Goal: Task Accomplishment & Management: Complete application form

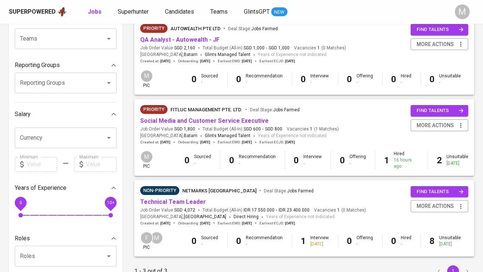
scroll to position [82, 0]
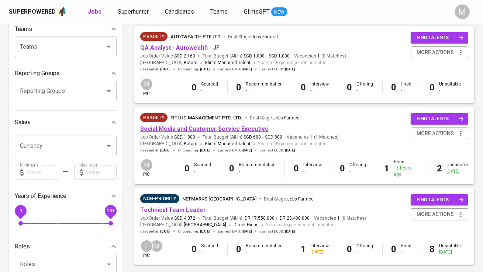
click at [196, 129] on link "Social Media and Customer Service Executive" at bounding box center [204, 128] width 128 height 7
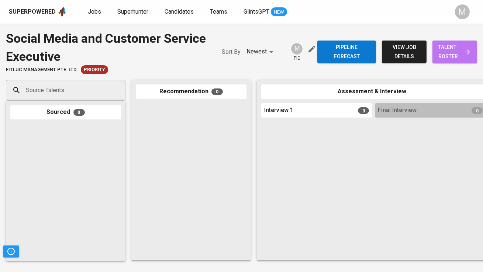
click at [454, 53] on span "talent roster" at bounding box center [454, 52] width 33 height 18
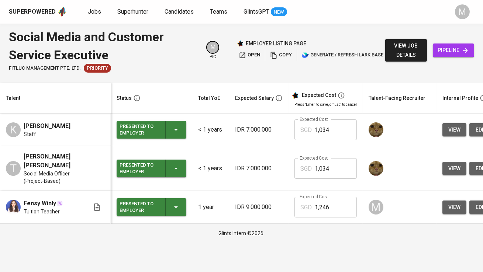
click at [398, 47] on span "view job details" at bounding box center [406, 50] width 30 height 18
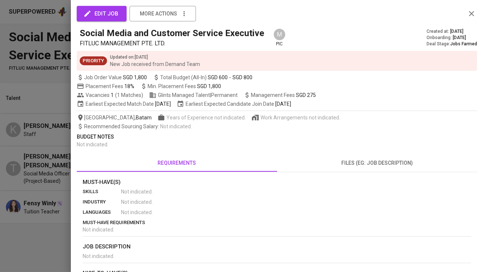
click at [66, 209] on div at bounding box center [241, 136] width 483 height 272
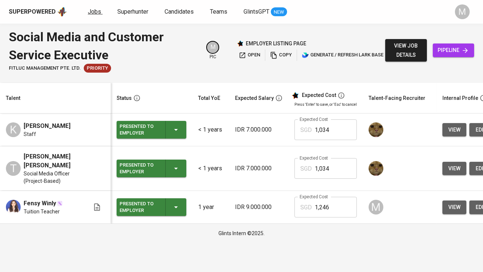
click at [96, 15] on link "Jobs" at bounding box center [95, 11] width 15 height 9
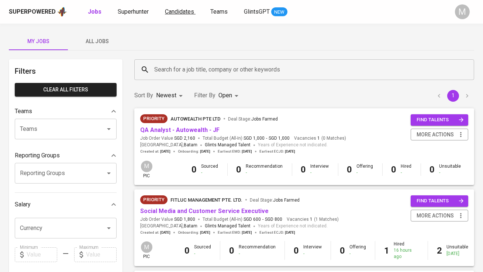
click at [179, 11] on span "Candidates" at bounding box center [179, 11] width 29 height 7
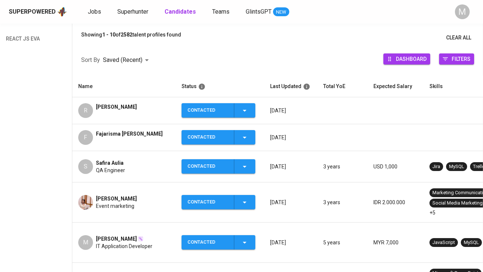
scroll to position [82, 0]
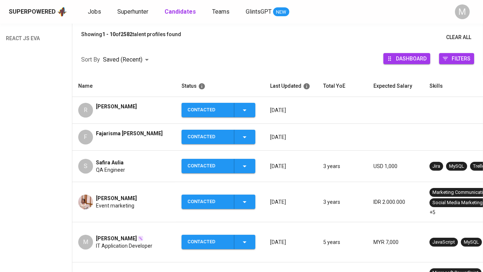
click at [115, 156] on td "S Safira Aulia QA Engineer" at bounding box center [123, 166] width 103 height 31
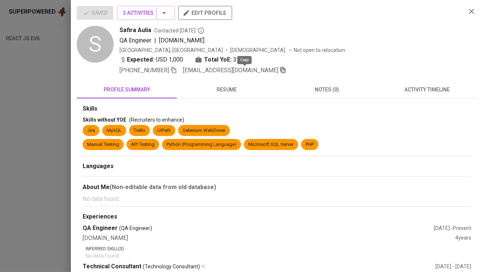
click at [280, 70] on icon "button" at bounding box center [283, 70] width 7 height 7
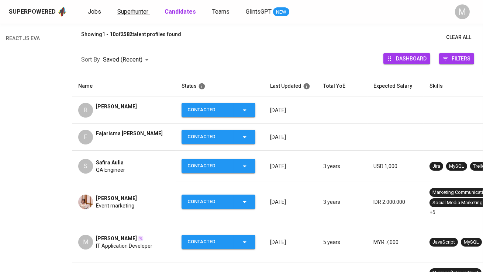
click at [133, 15] on link "Superhunter" at bounding box center [133, 11] width 32 height 9
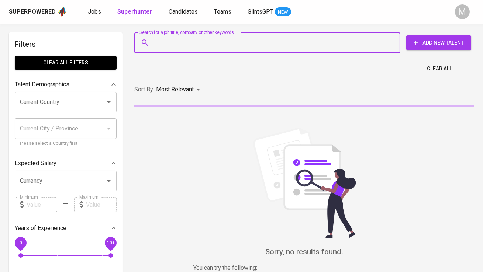
click at [172, 44] on input "Search for a job title, company or other keywords" at bounding box center [268, 43] width 233 height 14
paste input "safiraafr@gmail.com"
type input "safiraafr@gmail.com"
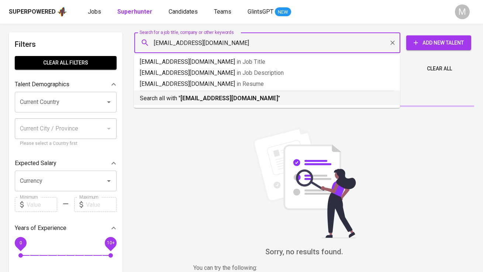
click at [175, 103] on p "Search all with " safiraafr@gmail.com "" at bounding box center [267, 98] width 254 height 9
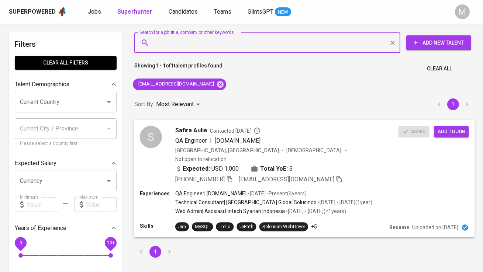
click at [450, 135] on span "Add to job" at bounding box center [450, 131] width 27 height 8
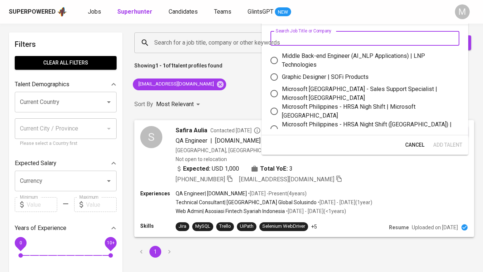
click at [320, 41] on input "text" at bounding box center [364, 38] width 189 height 15
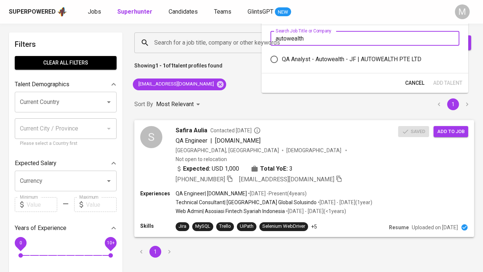
type input "autowealth"
click at [356, 56] on div "QA Analyst - Autowealth - JF | AUTOWEALTH PTE LTD" at bounding box center [351, 59] width 139 height 9
click at [282, 56] on input "QA Analyst - Autowealth - JF | AUTOWEALTH PTE LTD" at bounding box center [273, 59] width 15 height 15
radio input "true"
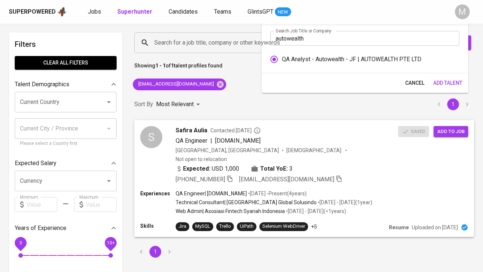
click at [440, 79] on span "Add Talent" at bounding box center [447, 83] width 29 height 9
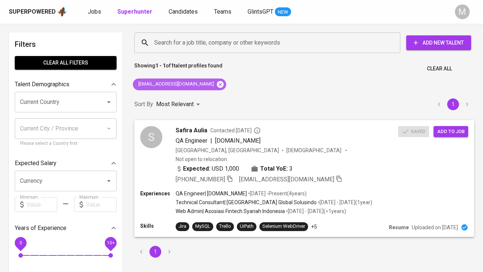
click at [216, 88] on icon at bounding box center [220, 84] width 8 height 8
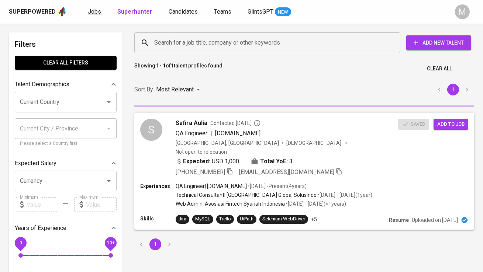
click at [99, 14] on span "Jobs" at bounding box center [94, 11] width 13 height 7
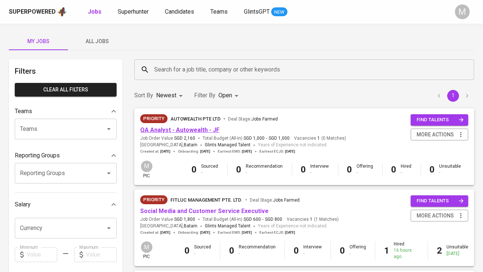
click at [205, 128] on link "QA Analyst - Autowealth - JF" at bounding box center [179, 129] width 79 height 7
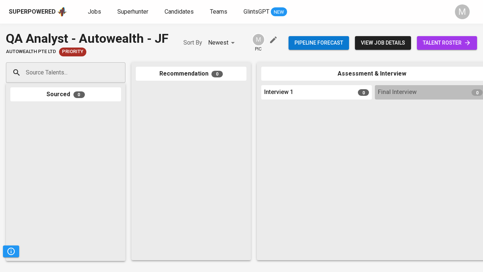
click at [454, 44] on span "talent roster" at bounding box center [447, 42] width 48 height 9
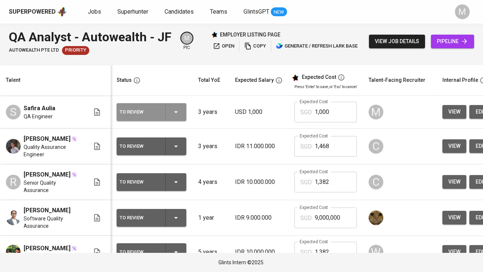
click at [161, 112] on div "To Review" at bounding box center [151, 112] width 64 height 18
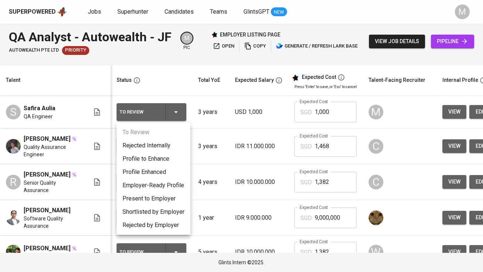
click at [165, 159] on li "Profile to Enhance" at bounding box center [154, 158] width 74 height 13
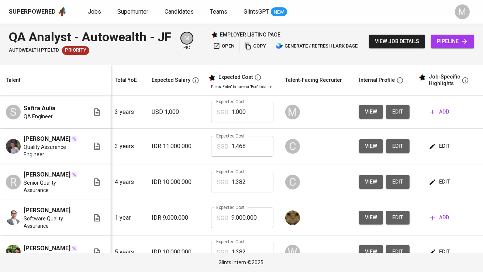
scroll to position [0, 85]
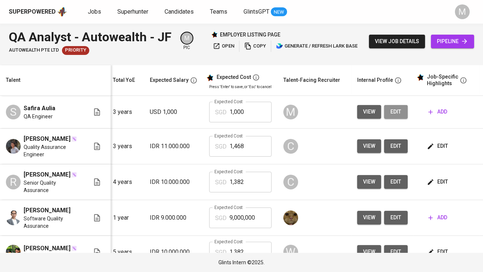
click at [396, 109] on span "edit" at bounding box center [396, 111] width 12 height 9
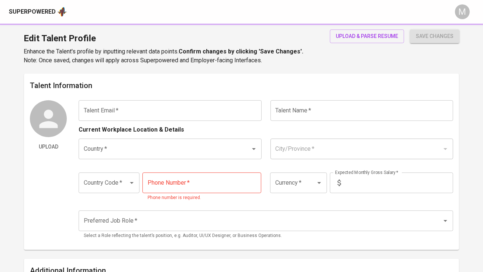
type input "[EMAIL_ADDRESS][DOMAIN_NAME]"
type input "Safira Aulia"
type input "[GEOGRAPHIC_DATA]"
type input "Jakarta Pusat, DKI Jakarta"
type input "+62"
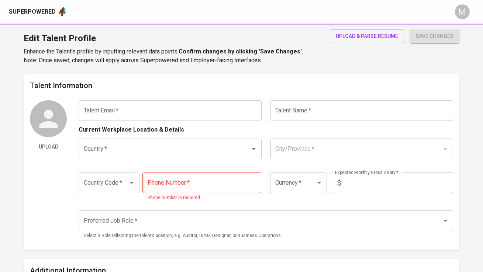
type input "878-8617-7686"
type input "USD"
type input "1,000"
radio input "true"
type input "3"
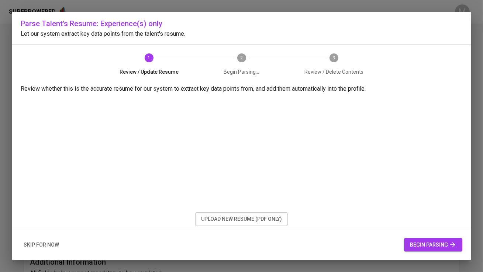
click at [236, 219] on span "upload new resume (pdf only)" at bounding box center [241, 219] width 81 height 9
click at [419, 246] on span "begin parsing" at bounding box center [433, 244] width 46 height 9
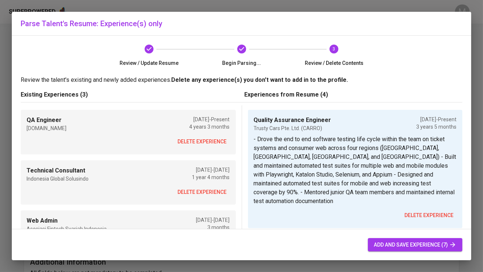
click at [417, 243] on span "add and save experience (7)" at bounding box center [415, 244] width 83 height 9
type input "Quality Assurance Engineer"
type input "Trusty Cars Pte. Ltd. (CARRO)"
type input "04/01/2022"
type textarea "- Drove the end to end software testing life cycle within the team on ticket sy…"
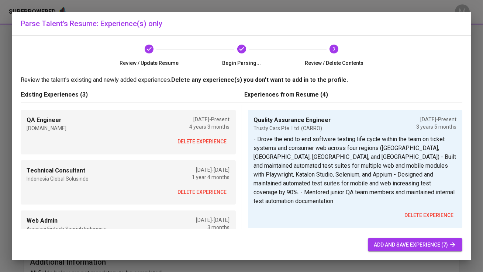
type input "QA Engineer"
type input "Pintek.id"
checkbox input "true"
type input "06/01/2021"
type input "Quality Assurance Engineer"
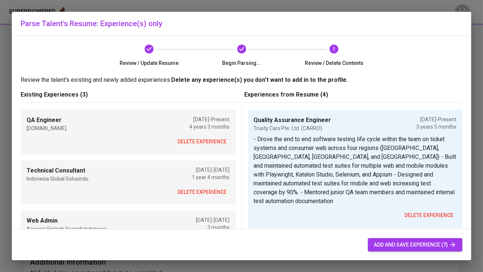
type input "PT. Pinduit Teknologi Indonesia (PINTEK)"
type input "06/01/2021"
type input "04/01/2022"
type textarea "- Performed full-stack manual and automation testing for internal operations sy…"
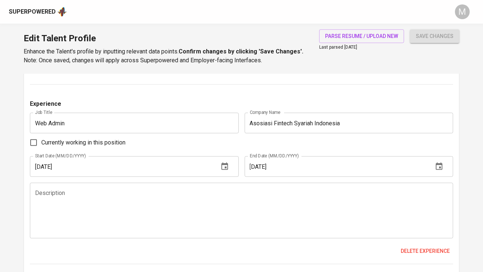
scroll to position [1598, 0]
click at [408, 250] on span "Delete experience" at bounding box center [425, 251] width 49 height 9
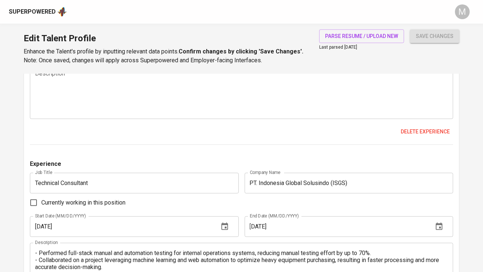
scroll to position [1365, 0]
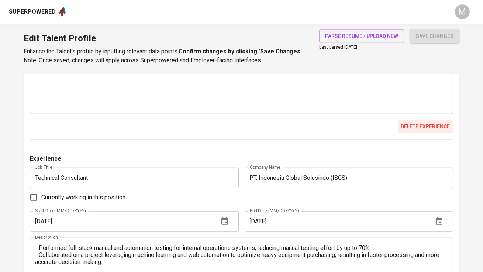
click at [418, 123] on span "Delete experience" at bounding box center [425, 126] width 49 height 9
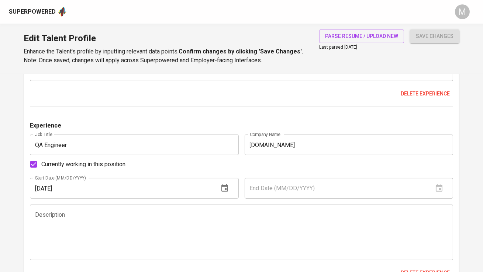
scroll to position [905, 0]
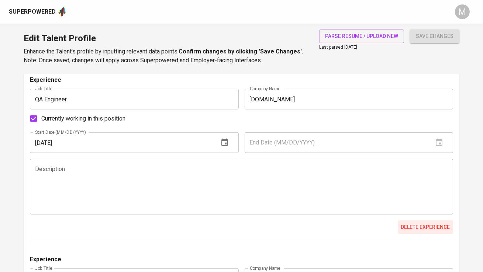
click at [427, 227] on span "Delete experience" at bounding box center [425, 227] width 49 height 9
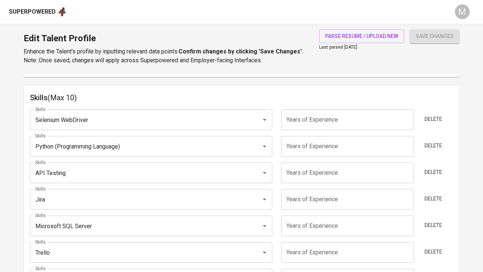
scroll to position [365, 0]
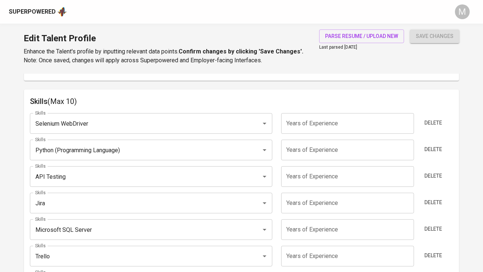
click at [334, 125] on input "number" at bounding box center [347, 123] width 133 height 21
type input "5"
click at [327, 151] on input "number" at bounding box center [347, 150] width 133 height 21
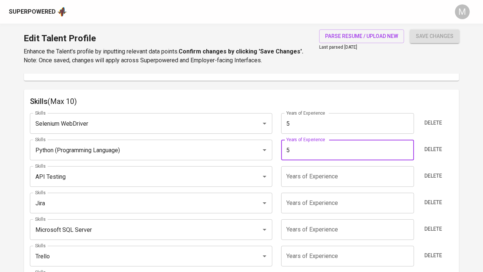
type input "5"
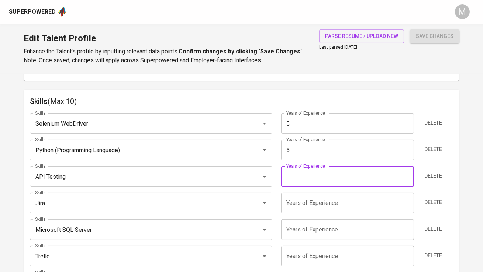
click at [318, 175] on input "number" at bounding box center [347, 176] width 133 height 21
type input "5"
click at [310, 201] on input "number" at bounding box center [347, 203] width 133 height 21
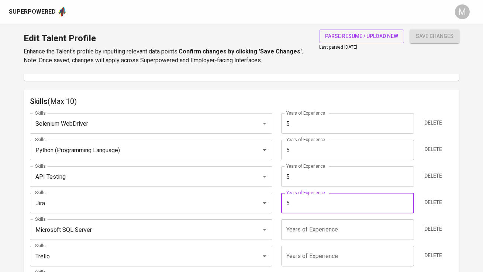
type input "5"
click at [304, 226] on input "number" at bounding box center [347, 229] width 133 height 21
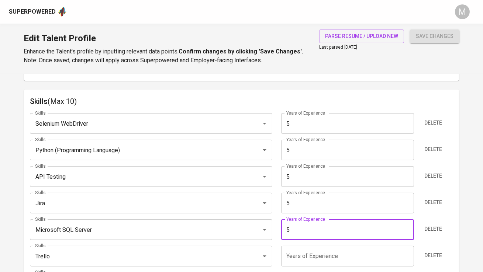
type input "5"
click at [297, 256] on input "number" at bounding box center [347, 256] width 133 height 21
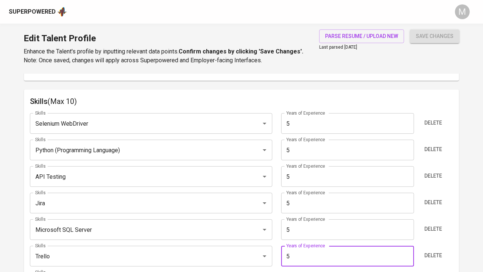
type input "5"
click at [318, 96] on h6 "Skills (Max 10)" at bounding box center [241, 102] width 423 height 12
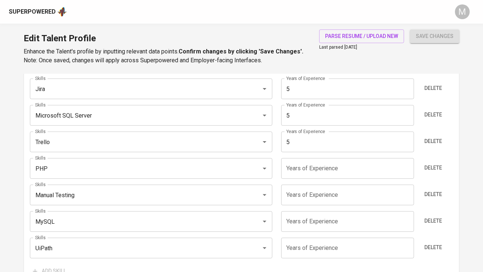
scroll to position [503, 0]
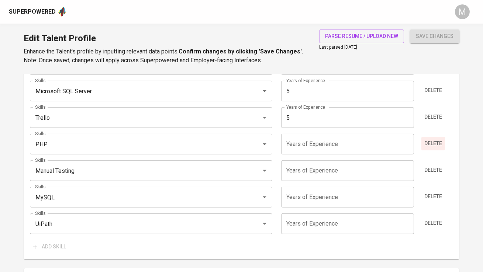
click at [439, 144] on span "Delete" at bounding box center [433, 143] width 18 height 9
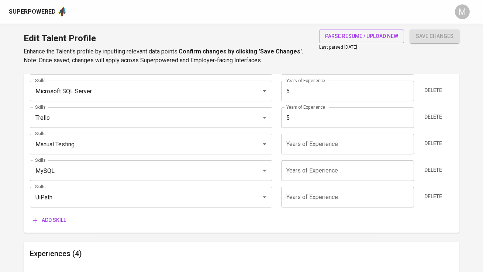
scroll to position [477, 0]
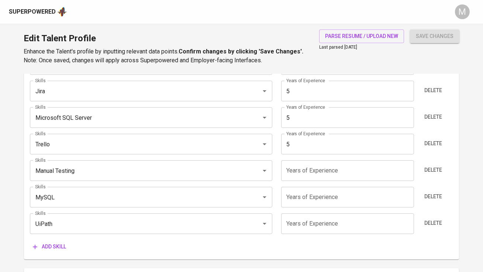
click at [336, 167] on input "number" at bounding box center [347, 170] width 133 height 21
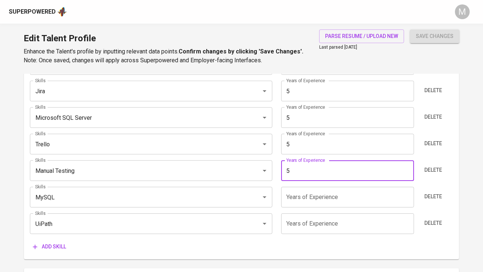
type input "5"
click at [323, 191] on input "number" at bounding box center [347, 197] width 133 height 21
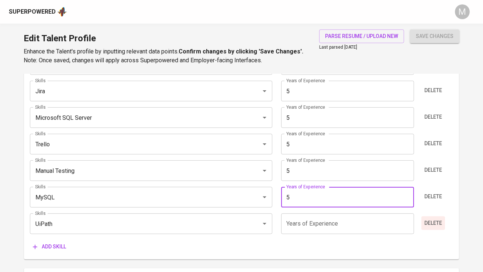
type input "5"
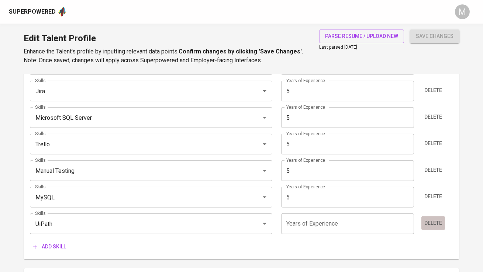
click at [426, 225] on span "Delete" at bounding box center [433, 223] width 18 height 9
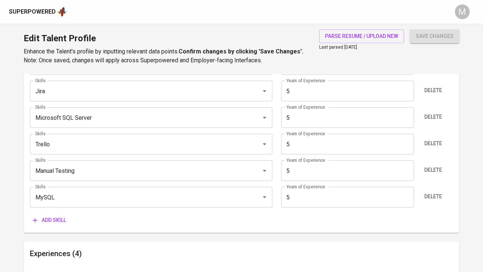
click at [57, 220] on span "Add skill" at bounding box center [49, 220] width 33 height 9
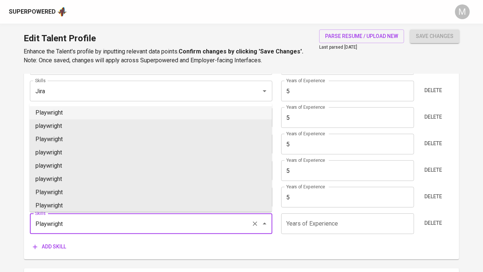
click at [69, 111] on li "Playwright" at bounding box center [151, 112] width 242 height 13
type input "Playwright"
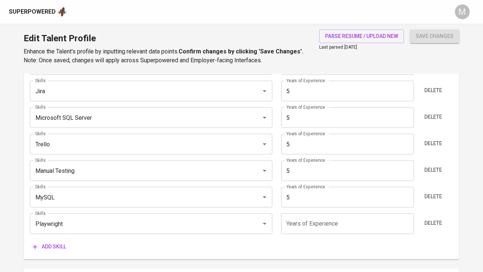
click at [295, 222] on input "number" at bounding box center [347, 224] width 133 height 21
type input "5"
click at [281, 244] on div "Add skill" at bounding box center [241, 247] width 423 height 14
click at [53, 247] on span "Add skill" at bounding box center [49, 246] width 33 height 9
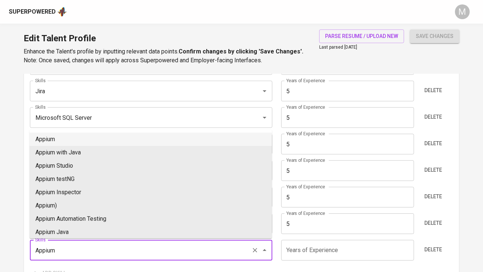
click at [64, 142] on li "Appium" at bounding box center [151, 139] width 242 height 13
type input "Appium"
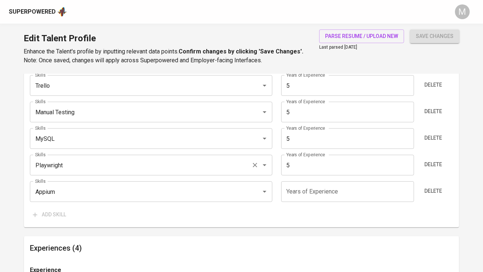
scroll to position [537, 0]
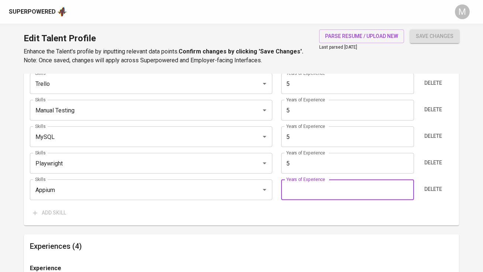
click at [293, 185] on input "number" at bounding box center [347, 190] width 133 height 21
type input "5"
click at [410, 30] on button "save changes" at bounding box center [434, 37] width 49 height 14
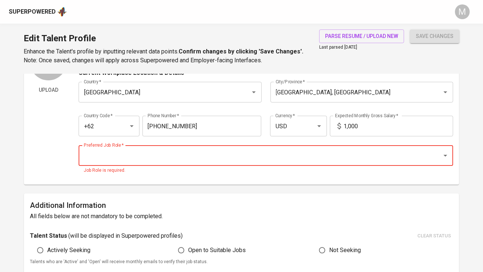
scroll to position [54, 0]
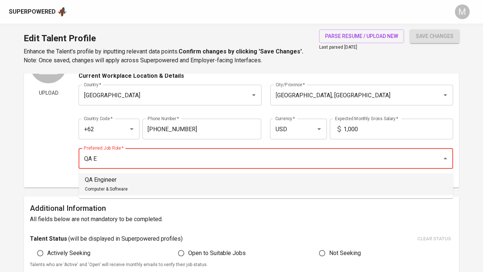
click at [240, 179] on li "QA Engineer Computer & Software" at bounding box center [266, 184] width 374 height 22
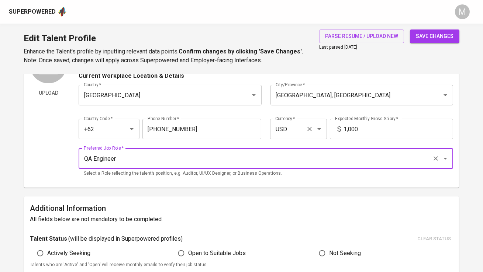
type input "QA Engineer"
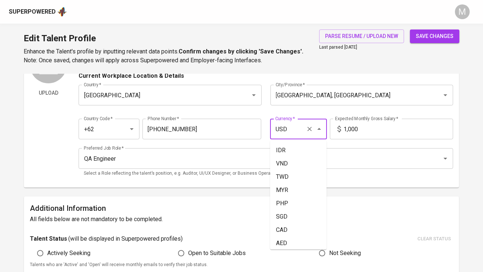
click at [296, 131] on input "USD" at bounding box center [287, 129] width 29 height 14
click at [300, 152] on li "SGD" at bounding box center [298, 150] width 56 height 13
type input "SGD"
click at [360, 129] on input "1,000" at bounding box center [398, 129] width 109 height 21
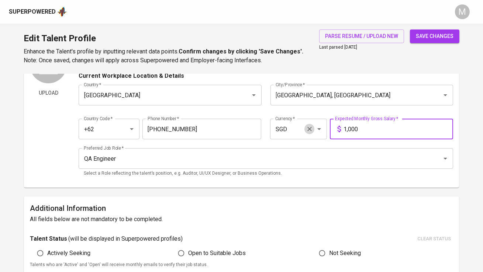
click at [306, 129] on icon "Clear" at bounding box center [309, 128] width 7 height 7
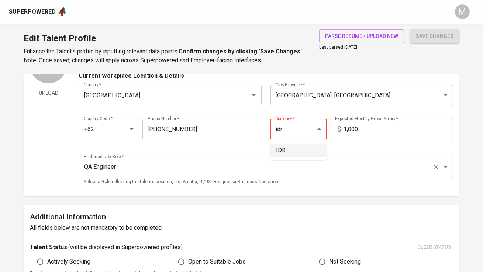
click at [305, 151] on li "IDR" at bounding box center [298, 150] width 56 height 13
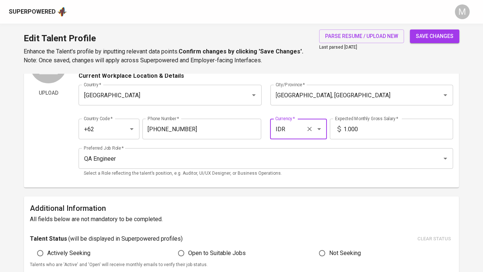
type input "IDR"
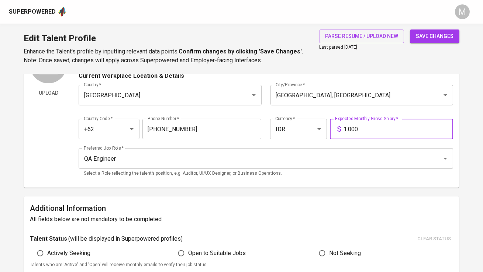
click at [371, 131] on input "1.000" at bounding box center [398, 129] width 109 height 21
type input "13.000.000"
click at [410, 30] on button "save changes" at bounding box center [434, 37] width 49 height 14
type input "Appium"
type input "Playwright"
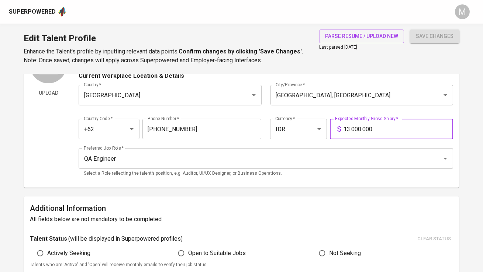
type input "MySQL"
type input "Manual Testing"
type input "Trello"
type input "Microsoft SQL Server"
type input "Jira"
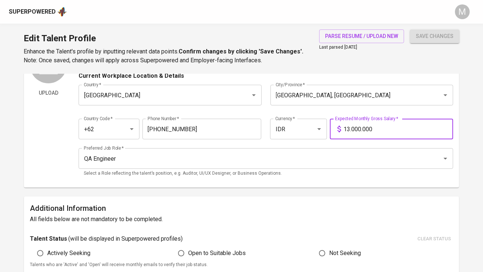
type input "API Testing"
type input "Python (Programming Language)"
type input "Selenium WebDriver"
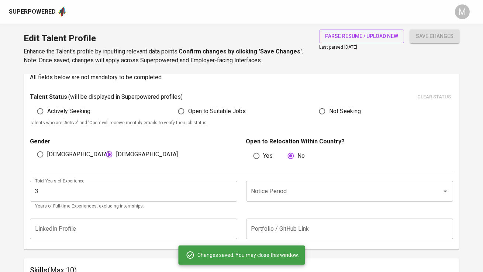
scroll to position [211, 0]
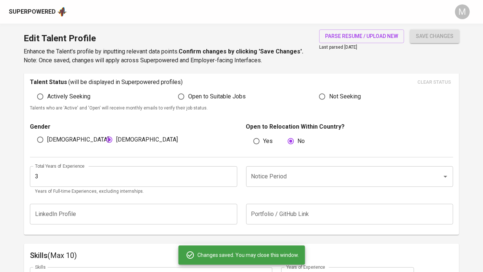
click at [187, 169] on input "3" at bounding box center [133, 176] width 207 height 21
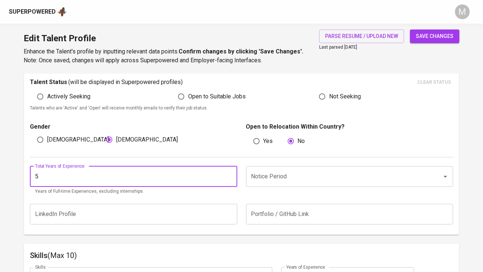
type input "5"
click at [282, 176] on input "Notice Period" at bounding box center [339, 177] width 180 height 14
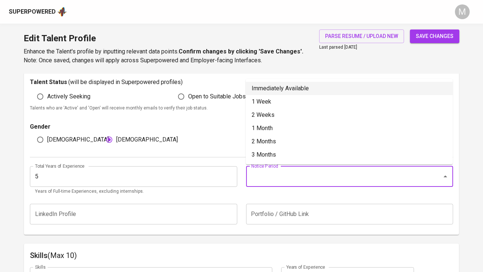
click at [292, 90] on li "Immediately Available" at bounding box center [349, 88] width 207 height 13
type input "Immediately Available"
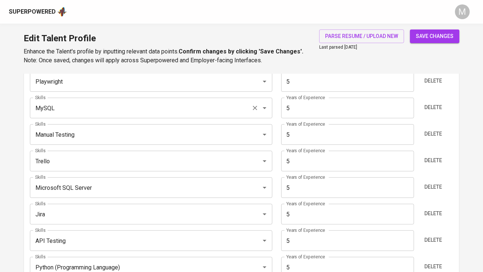
scroll to position [436, 0]
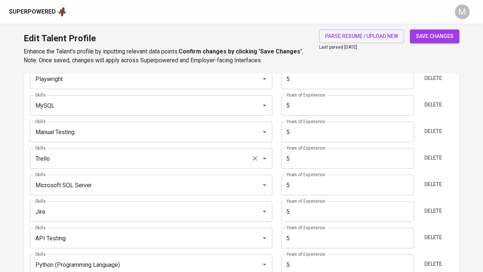
click at [146, 162] on input "Trello" at bounding box center [140, 159] width 215 height 14
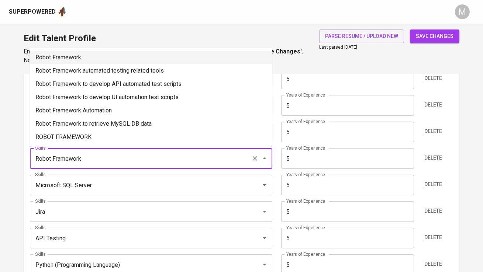
click at [131, 59] on li "Robot Framework" at bounding box center [151, 57] width 242 height 13
type input "Robot Framework"
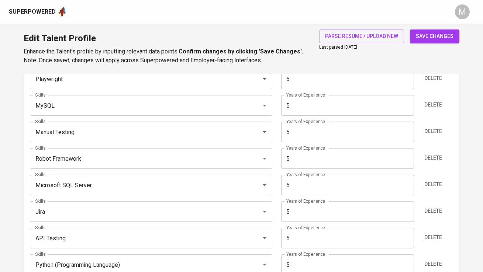
click at [428, 36] on span "save changes" at bounding box center [435, 36] width 38 height 9
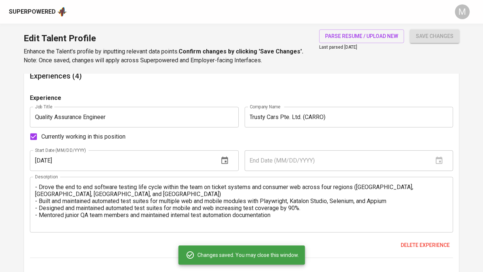
scroll to position [713, 0]
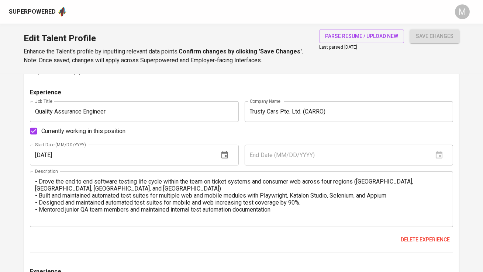
click at [98, 130] on span "Currently working in this position" at bounding box center [83, 131] width 84 height 9
click at [41, 130] on input "Currently working in this position" at bounding box center [33, 131] width 15 height 15
checkbox input "false"
click at [438, 152] on icon "button" at bounding box center [439, 154] width 7 height 7
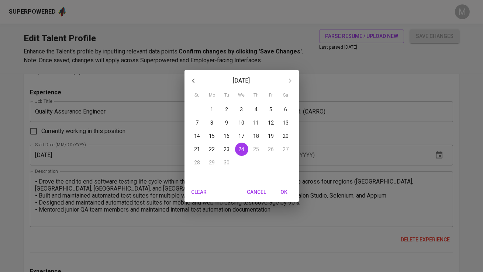
click at [191, 80] on icon "button" at bounding box center [193, 80] width 9 height 9
click at [291, 77] on icon "button" at bounding box center [289, 80] width 9 height 9
click at [198, 173] on p "31" at bounding box center [197, 175] width 6 height 7
type input "08/31/2025"
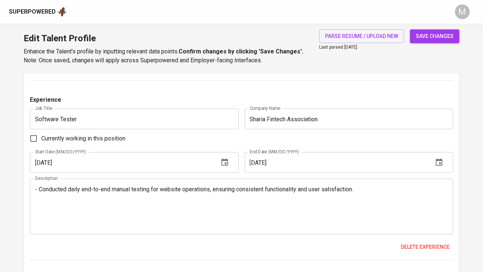
scroll to position [1295, 0]
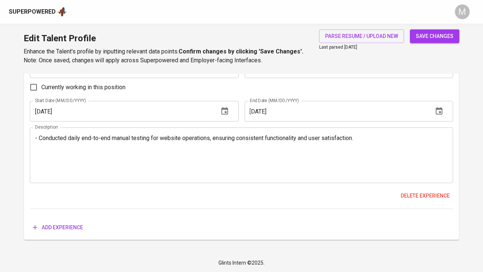
click at [451, 37] on span "save changes" at bounding box center [435, 36] width 38 height 9
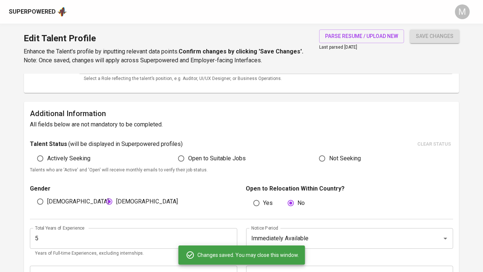
scroll to position [70, 0]
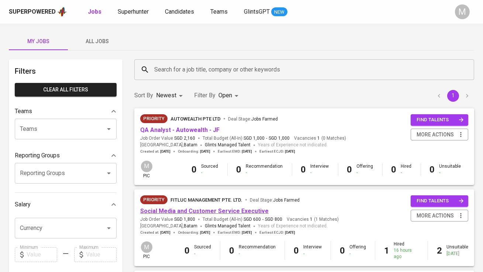
click at [179, 210] on link "Social Media and Customer Service Executive" at bounding box center [204, 211] width 128 height 7
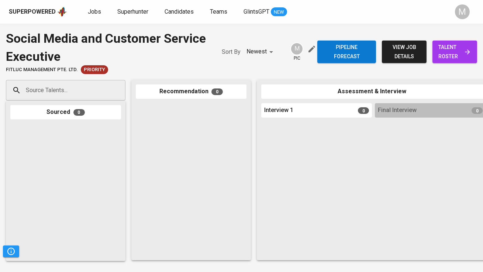
click at [409, 51] on span "view job details" at bounding box center [404, 52] width 33 height 18
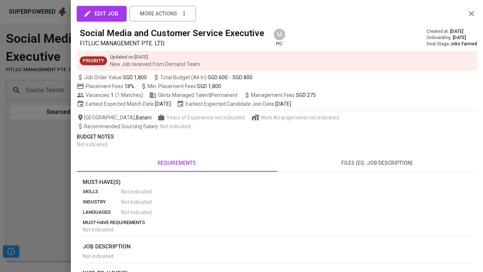
click at [112, 14] on span "edit job" at bounding box center [102, 14] width 34 height 10
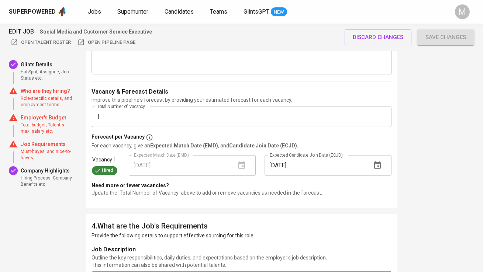
scroll to position [885, 0]
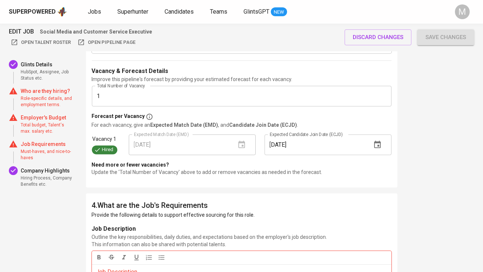
click at [140, 101] on input "1" at bounding box center [241, 96] width 299 height 21
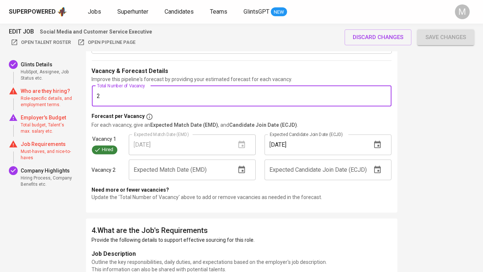
type input "2"
click at [278, 204] on div "3 . What's the Employer's Budget? Indicate the employer's total budget, and rec…" at bounding box center [241, 15] width 311 height 396
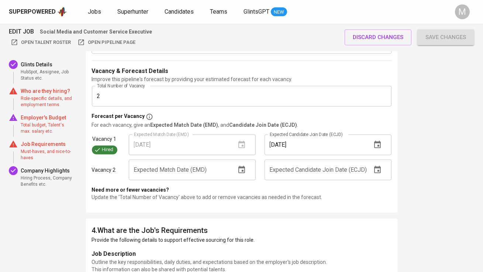
click at [434, 37] on span "Save changes" at bounding box center [445, 37] width 41 height 10
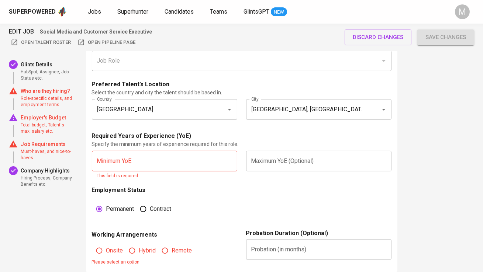
scroll to position [437, 0]
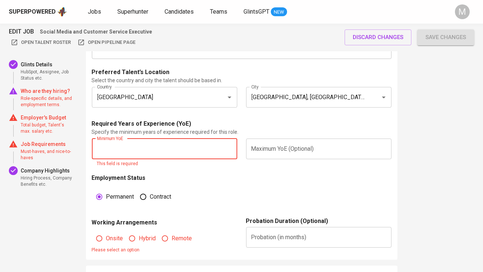
click at [197, 144] on input "text" at bounding box center [164, 149] width 145 height 21
type input "0"
click at [290, 155] on input "text" at bounding box center [318, 149] width 145 height 21
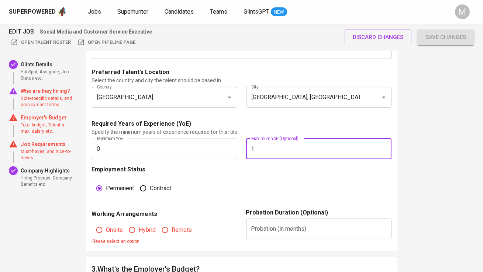
type input "1"
click at [256, 184] on div "Employment Status Permanent [DEMOGRAPHIC_DATA]" at bounding box center [241, 186] width 299 height 43
click at [177, 228] on span "Remote" at bounding box center [182, 230] width 20 height 9
click at [172, 228] on input "Remote" at bounding box center [165, 230] width 14 height 14
radio input "true"
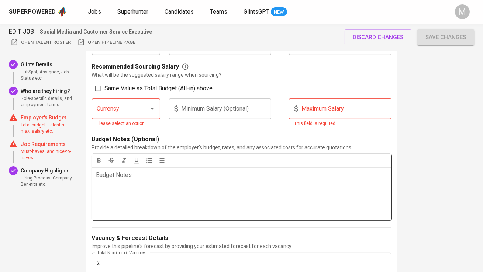
scroll to position [701, 0]
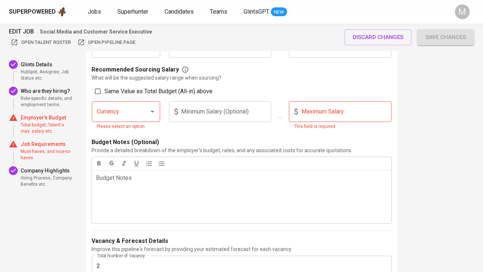
click at [114, 112] on input "Currency" at bounding box center [115, 112] width 41 height 14
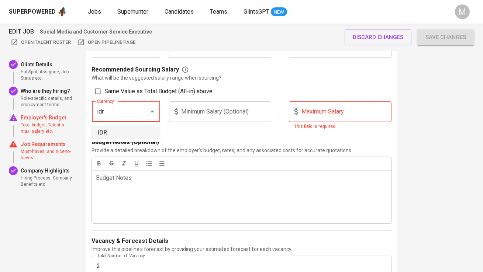
click at [125, 129] on li "IDR" at bounding box center [125, 132] width 68 height 13
type input "IDR"
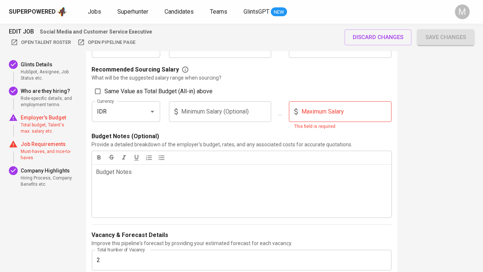
click at [214, 107] on input "text" at bounding box center [226, 111] width 91 height 21
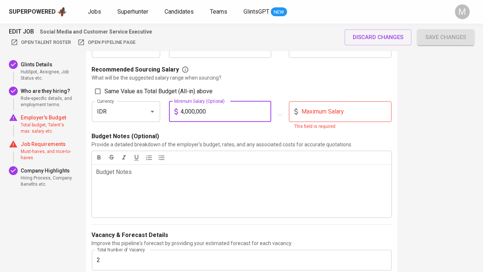
type input "4,000,000"
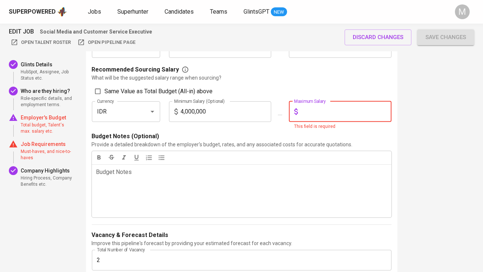
click at [316, 114] on input "text" at bounding box center [346, 111] width 91 height 21
type input "7,000,000"
click at [284, 164] on div "Budget Notes ﻿" at bounding box center [241, 190] width 299 height 53
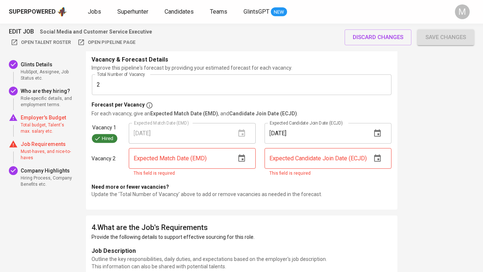
scroll to position [878, 0]
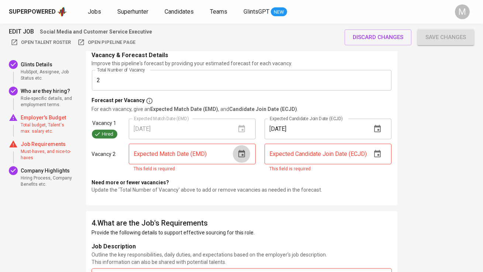
click at [245, 153] on icon "button" at bounding box center [241, 154] width 9 height 9
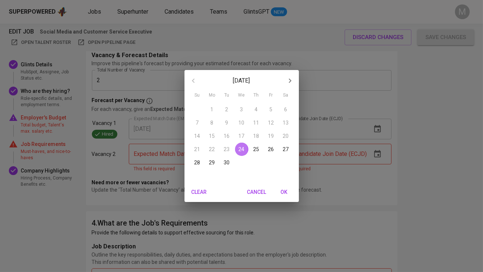
click at [242, 150] on p "24" at bounding box center [242, 149] width 6 height 7
type input "[DATE]"
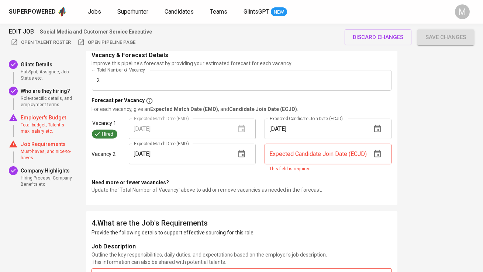
click at [379, 151] on icon "button" at bounding box center [377, 153] width 7 height 7
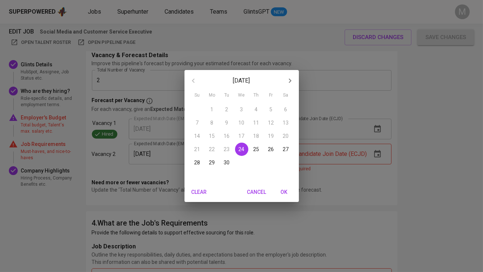
click at [290, 78] on icon "button" at bounding box center [289, 80] width 9 height 9
click at [244, 161] on span "29" at bounding box center [241, 162] width 13 height 7
type input "[DATE]"
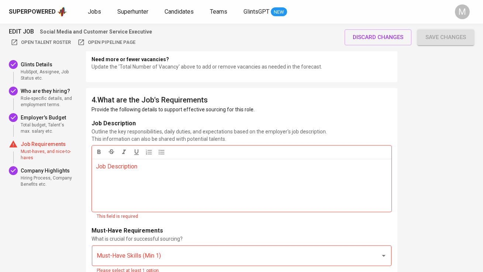
scroll to position [1003, 0]
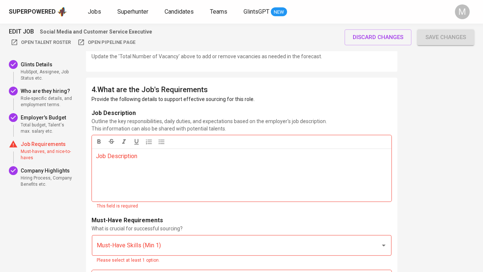
click at [292, 175] on div "Job Description ﻿" at bounding box center [241, 175] width 299 height 53
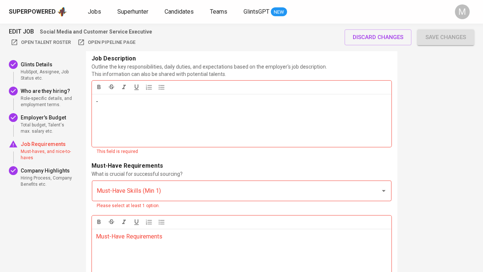
scroll to position [1062, 0]
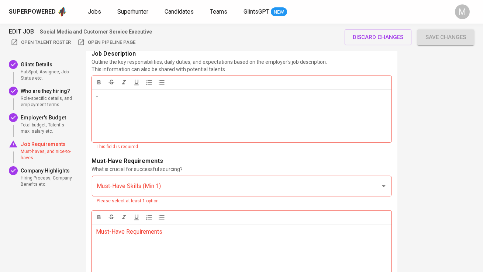
click at [252, 184] on input "Must-Have Skills (Min 1)" at bounding box center [231, 186] width 272 height 14
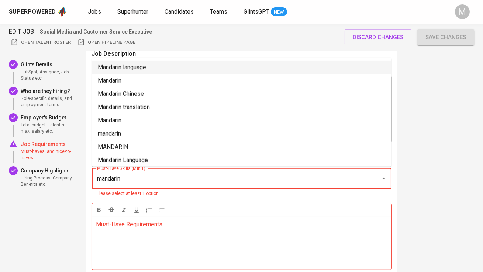
click at [240, 65] on li "Mandarin language" at bounding box center [241, 67] width 299 height 13
type input "mandarin"
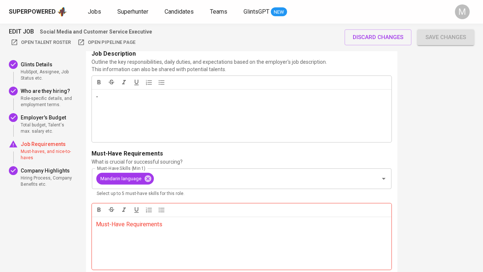
click at [205, 226] on p "Must-Have Requirements ﻿" at bounding box center [241, 224] width 291 height 9
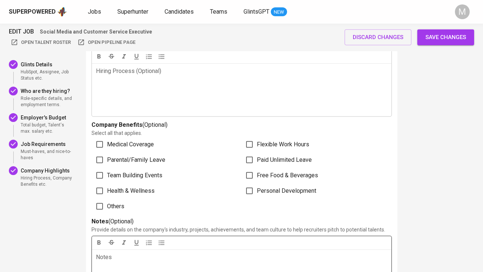
scroll to position [1638, 0]
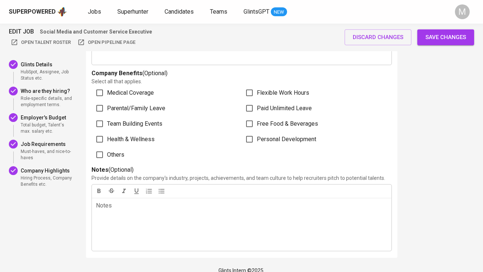
click at [456, 46] on div "EDIT JOB Social Media and Customer Service Executive Open Talent Roster Open Pi…" at bounding box center [241, 38] width 465 height 22
click at [454, 43] on button "Save changes" at bounding box center [445, 37] width 57 height 15
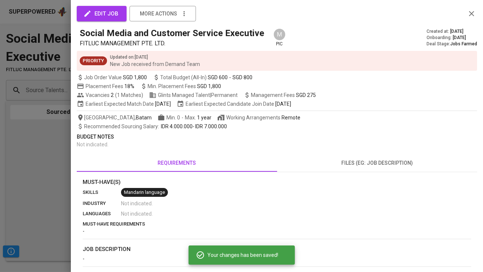
click at [472, 13] on icon "button" at bounding box center [471, 13] width 9 height 9
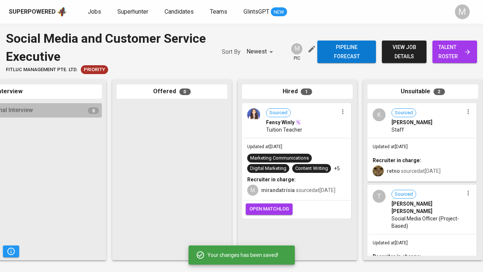
scroll to position [0, 395]
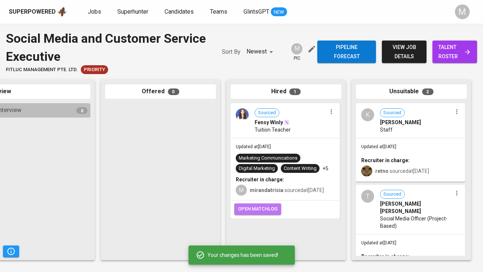
click at [262, 211] on span "open matchlog" at bounding box center [257, 209] width 39 height 8
click at [39, 11] on div "Superpowered" at bounding box center [32, 12] width 47 height 8
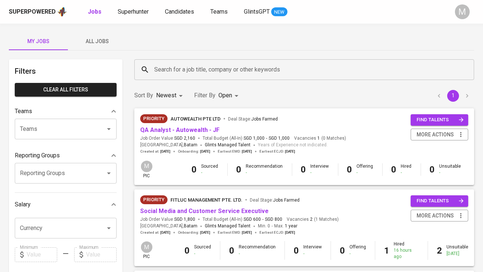
scroll to position [55, 0]
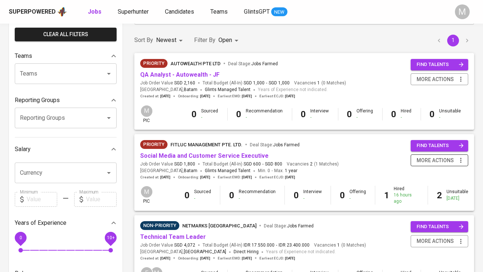
click at [461, 161] on icon "button" at bounding box center [460, 160] width 1 height 5
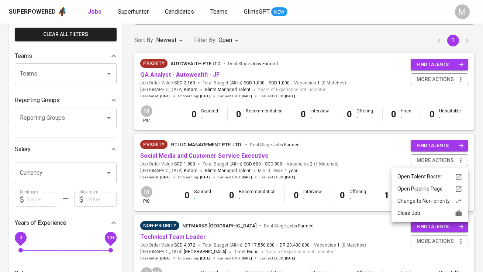
click at [423, 213] on div "Close Job" at bounding box center [429, 213] width 65 height 8
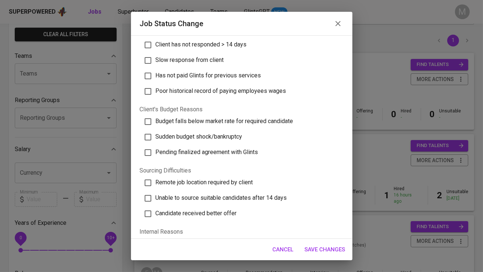
scroll to position [216, 0]
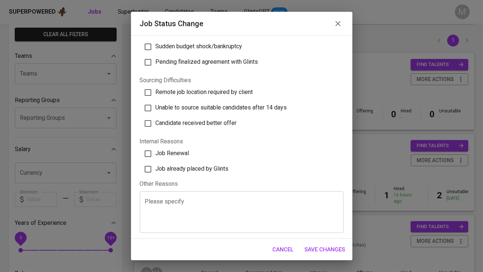
click at [178, 171] on span "Job already placed by Glints" at bounding box center [192, 168] width 73 height 7
click at [156, 171] on input "Job already placed by Glints" at bounding box center [147, 169] width 15 height 15
checkbox input "true"
click at [320, 255] on button "Save Changes" at bounding box center [325, 249] width 49 height 15
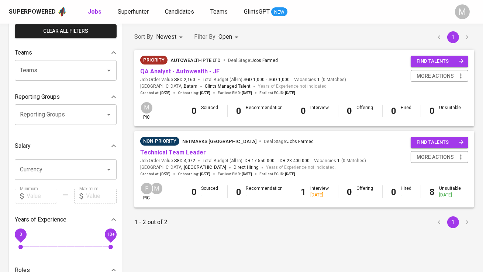
scroll to position [59, 0]
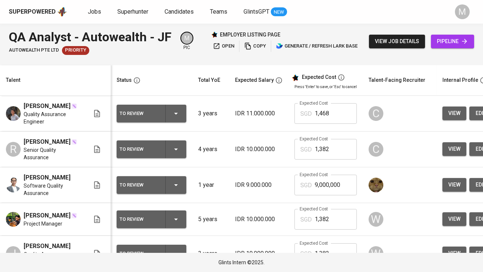
click at [403, 38] on span "view job details" at bounding box center [397, 41] width 44 height 9
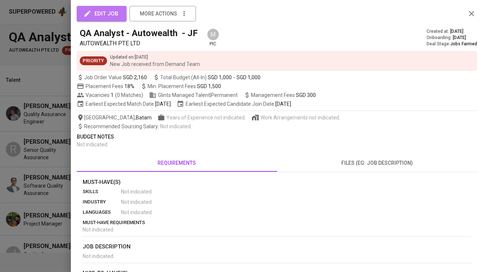
click at [114, 17] on span "edit job" at bounding box center [102, 14] width 34 height 10
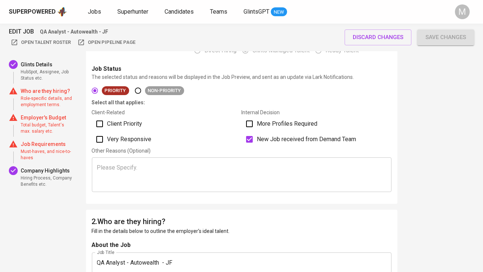
scroll to position [188, 0]
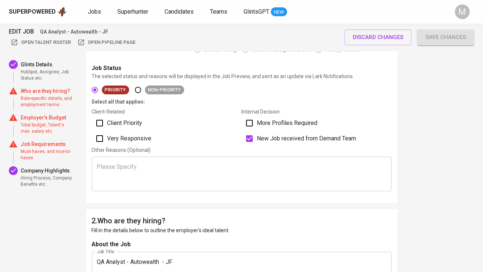
click at [127, 120] on span "Client Priority" at bounding box center [124, 123] width 35 height 9
click at [107, 120] on input "Client Priority" at bounding box center [99, 122] width 15 height 15
checkbox input "true"
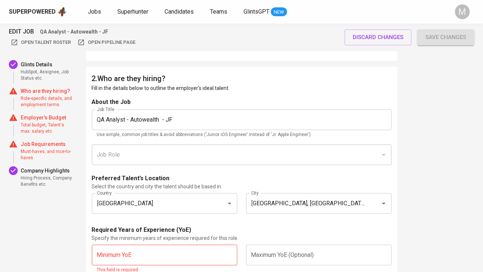
scroll to position [333, 0]
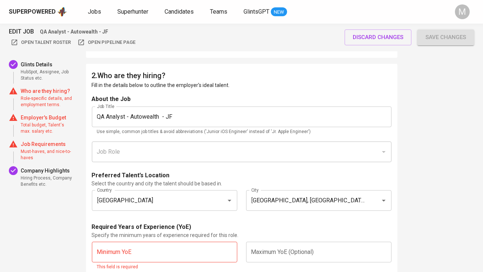
click at [182, 113] on input "QA Analyst - Autowealth - JF" at bounding box center [241, 117] width 299 height 21
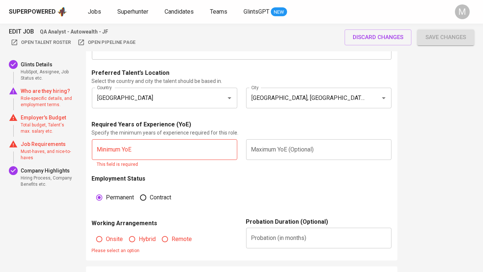
scroll to position [437, 0]
click at [158, 155] on input "text" at bounding box center [164, 149] width 145 height 21
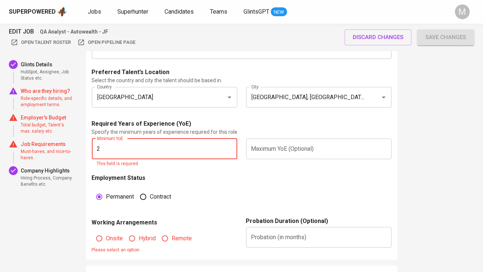
type input "2"
click at [294, 148] on input "text" at bounding box center [318, 149] width 145 height 21
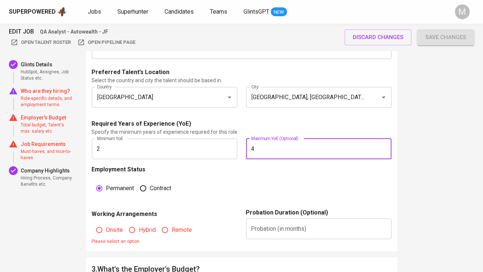
type input "4"
click at [285, 169] on div "Employment Status Permanent [DEMOGRAPHIC_DATA]" at bounding box center [241, 186] width 299 height 43
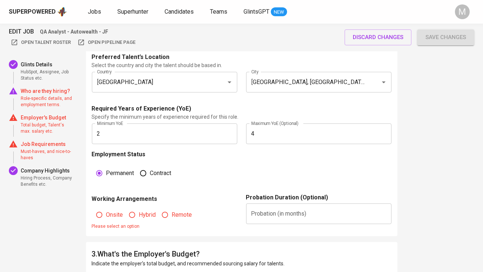
scroll to position [472, 0]
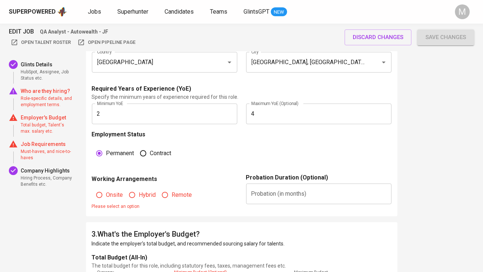
click at [183, 195] on span "Remote" at bounding box center [182, 195] width 20 height 9
click at [172, 195] on input "Remote" at bounding box center [165, 195] width 14 height 14
radio input "true"
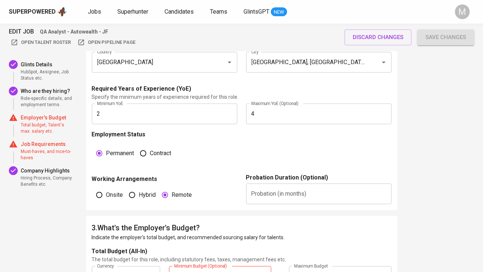
click at [288, 189] on input "text" at bounding box center [318, 194] width 145 height 21
type input "3"
click at [291, 157] on div "Employment Status Permanent [DEMOGRAPHIC_DATA]" at bounding box center [241, 151] width 299 height 43
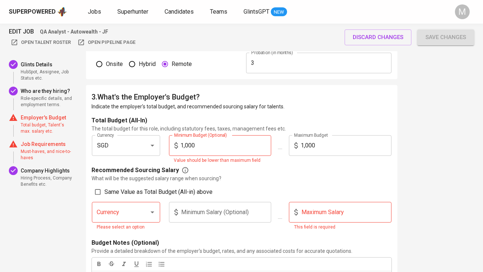
scroll to position [604, 0]
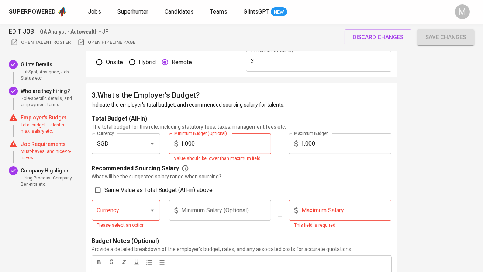
click at [226, 146] on input "1,000" at bounding box center [226, 144] width 91 height 21
type input "900"
click at [290, 166] on div "Recommended Sourcing Salary" at bounding box center [241, 168] width 299 height 9
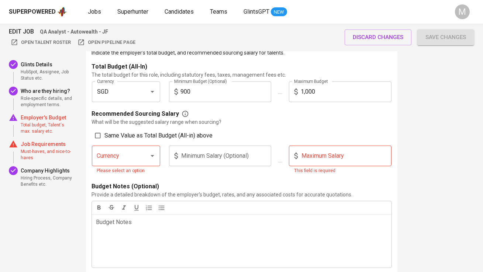
scroll to position [663, 0]
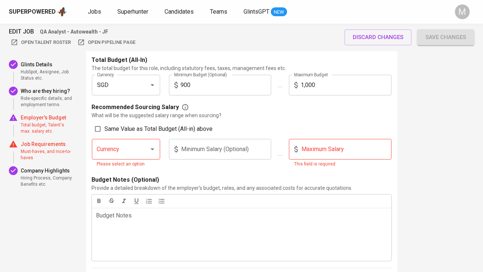
click at [108, 132] on span "Same Value as Total Budget (All-in) above" at bounding box center [159, 129] width 108 height 9
click at [105, 132] on input "Same Value as Total Budget (All-in) above" at bounding box center [98, 129] width 14 height 14
checkbox input "true"
type input "SGD"
type input "900"
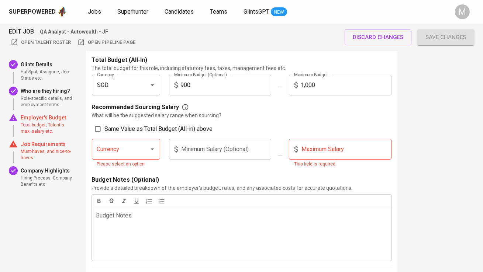
type input "1,000"
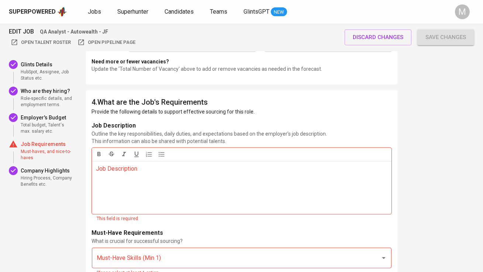
scroll to position [975, 0]
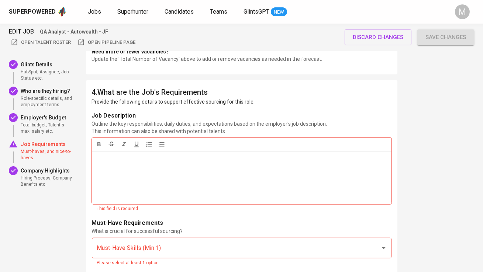
click at [163, 173] on div "Job Description ﻿" at bounding box center [241, 177] width 299 height 53
click at [155, 250] on div "Must-Have Skills (Min 1)" at bounding box center [241, 248] width 299 height 21
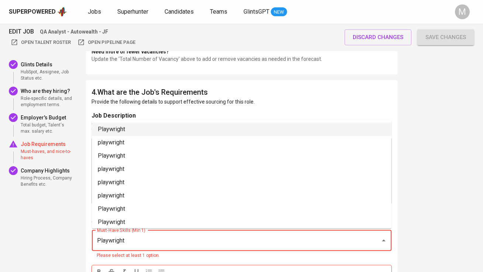
click at [150, 128] on li "Playwright" at bounding box center [241, 129] width 299 height 13
type input "Playwright"
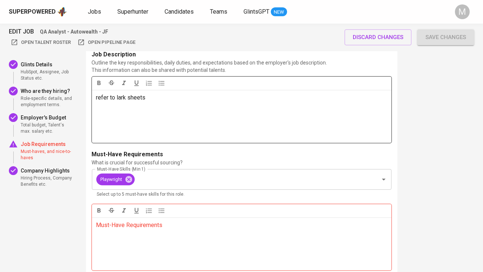
scroll to position [1055, 0]
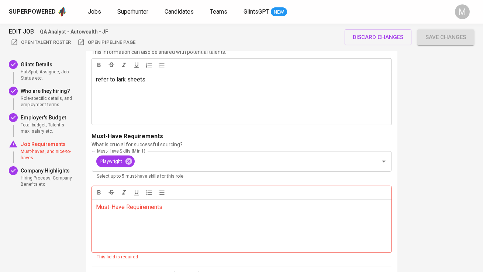
click at [147, 208] on p "Must-Have Requirements ﻿" at bounding box center [241, 207] width 291 height 9
click at [150, 167] on input "Must-Have Skills (Min 1)" at bounding box center [252, 162] width 232 height 14
click at [164, 198] on div at bounding box center [241, 192] width 299 height 13
click at [239, 129] on form "Job Description Outline the key responsibilities, daily duties, and expectation…" at bounding box center [241, 247] width 299 height 430
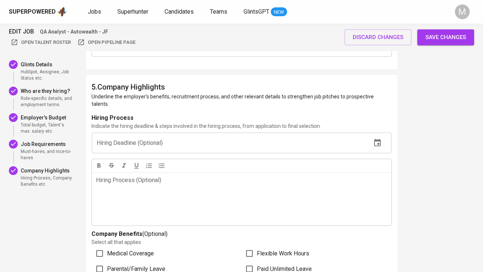
scroll to position [1527, 0]
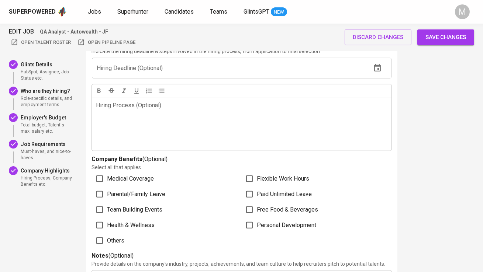
click at [431, 42] on span "Save changes" at bounding box center [445, 37] width 41 height 10
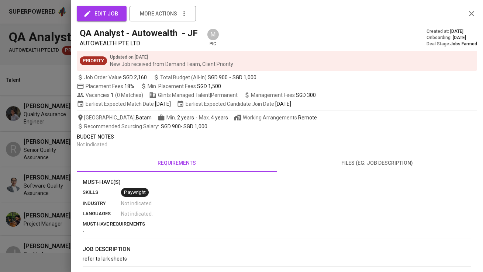
click at [59, 104] on div at bounding box center [241, 136] width 483 height 272
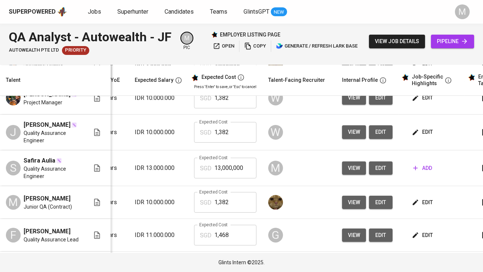
scroll to position [0, 103]
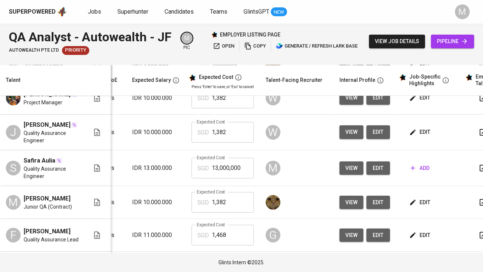
click at [426, 173] on span "add" at bounding box center [419, 168] width 19 height 9
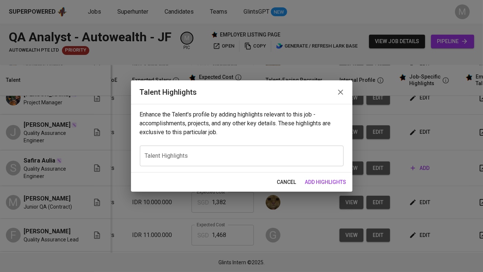
click at [226, 158] on textarea at bounding box center [241, 155] width 193 height 7
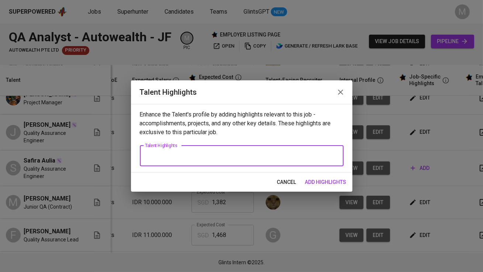
paste textarea "Safira Aulia Fadhillah is a highly skilled Quality Assurance (QA) Engineer with…"
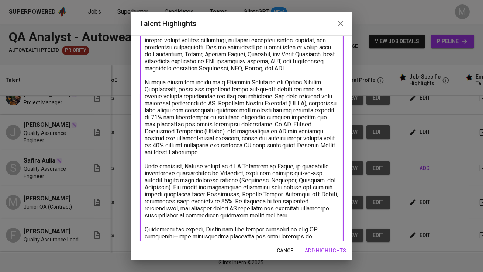
scroll to position [0, 0]
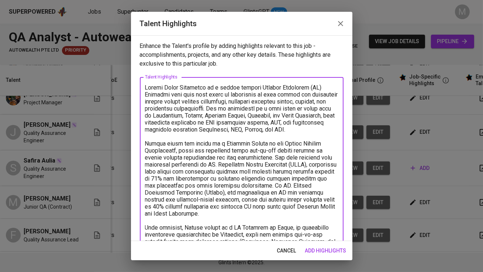
drag, startPoint x: 162, startPoint y: 88, endPoint x: 299, endPoint y: 85, distance: 137.2
click at [299, 85] on textarea at bounding box center [241, 217] width 193 height 266
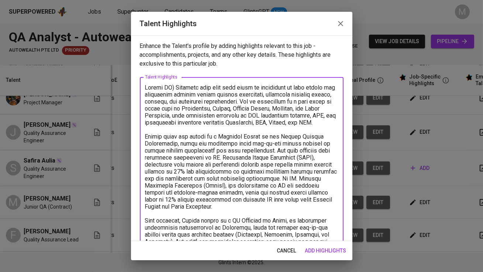
click at [174, 86] on textarea at bounding box center [241, 213] width 193 height 259
click at [162, 86] on textarea at bounding box center [241, 213] width 193 height 259
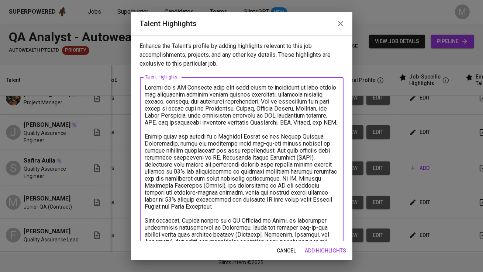
drag, startPoint x: 208, startPoint y: 93, endPoint x: 222, endPoint y: 93, distance: 14.0
click at [222, 93] on textarea at bounding box center [241, 217] width 193 height 266
click at [222, 100] on textarea at bounding box center [241, 217] width 193 height 266
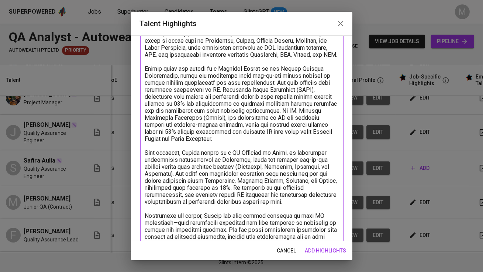
scroll to position [74, 0]
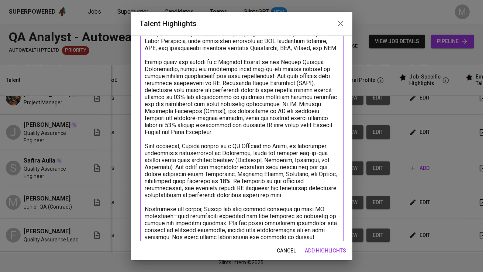
drag, startPoint x: 195, startPoint y: 138, endPoint x: 137, endPoint y: 66, distance: 92.4
click at [137, 66] on div "Enhance the Talent's profile by adding highlights relevant to this job - accomp…" at bounding box center [241, 138] width 221 height 206
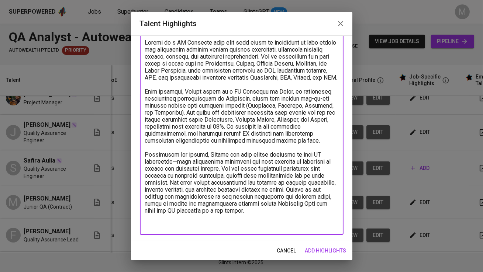
scroll to position [38, 0]
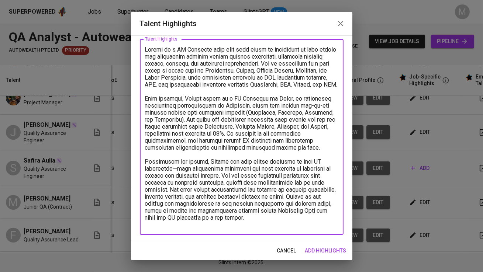
drag, startPoint x: 231, startPoint y: 139, endPoint x: 325, endPoint y: 153, distance: 94.4
click at [325, 153] on textarea at bounding box center [241, 137] width 193 height 182
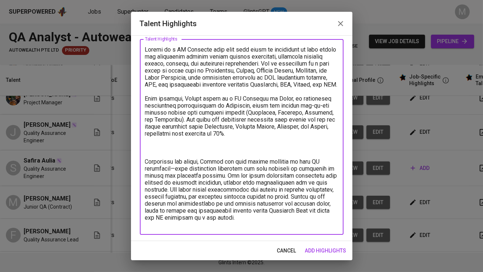
paste textarea "Safira began her career as a Software Tester at the Sharia Fintech Association,…"
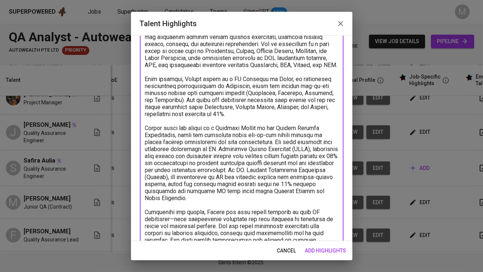
scroll to position [80, 0]
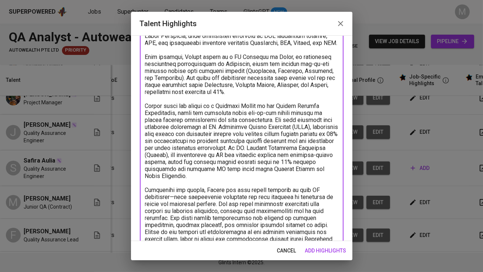
drag, startPoint x: 166, startPoint y: 146, endPoint x: 270, endPoint y: 153, distance: 104.2
click at [270, 153] on textarea at bounding box center [241, 130] width 193 height 252
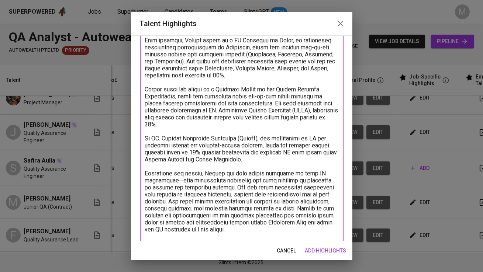
scroll to position [108, 0]
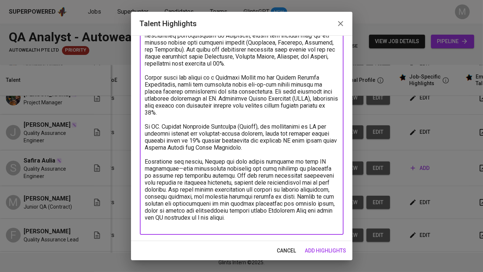
drag, startPoint x: 305, startPoint y: 223, endPoint x: 144, endPoint y: 167, distance: 170.3
click at [144, 167] on div "x Talent Highlights" at bounding box center [242, 102] width 204 height 266
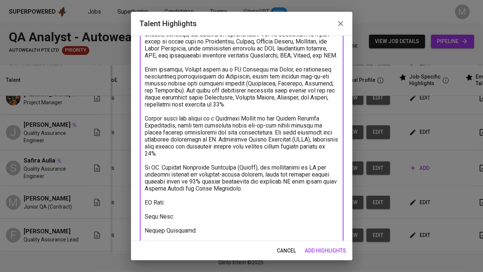
scroll to position [74, 0]
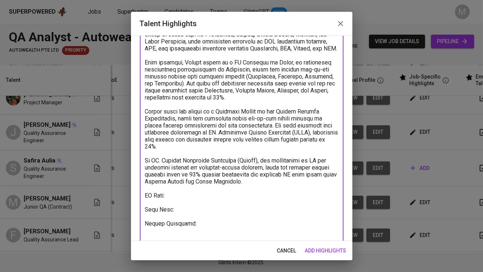
type textarea "Safira is a QA Engineer with over five years of experience in both manual and a…"
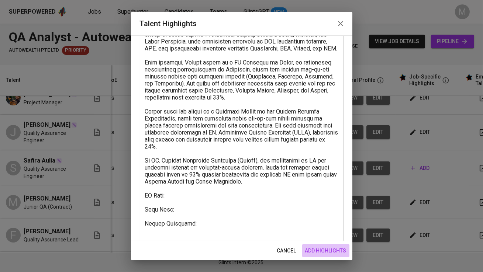
click at [320, 252] on span "add highlights" at bounding box center [325, 250] width 41 height 9
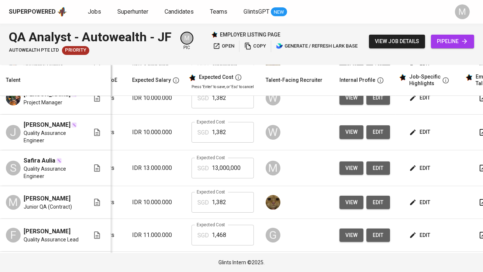
click at [420, 175] on button "edit" at bounding box center [420, 169] width 25 height 14
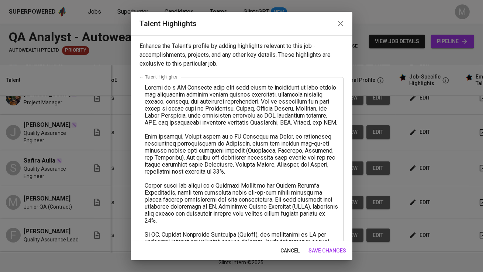
scroll to position [87, 0]
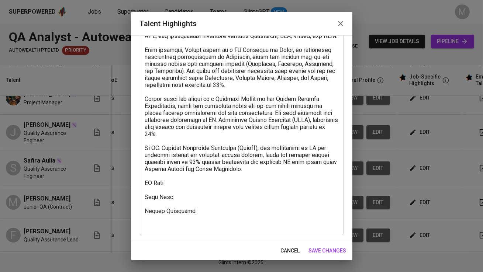
click at [194, 189] on textarea at bounding box center [241, 112] width 193 height 231
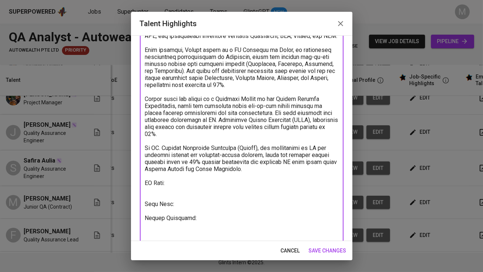
paste textarea "https://glints.sg.larksuite.com/wiki/ZbzVwwogRi3Kc2kvcIUl27Djgmb?from=from_copy…"
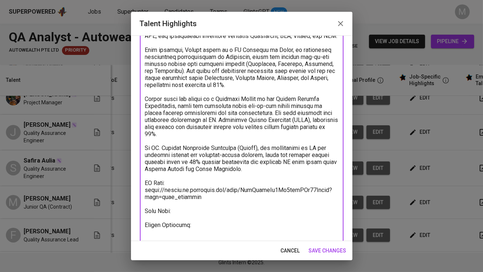
click at [177, 215] on textarea at bounding box center [241, 119] width 193 height 245
paste textarea "https://glints.sg.larksuite.com/wiki/KaANwU8kCiyrxXkVHFalUG6Lg9d?from=from_copy…"
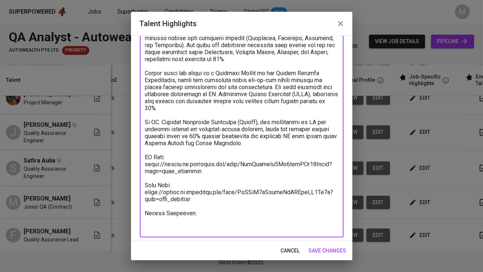
scroll to position [115, 0]
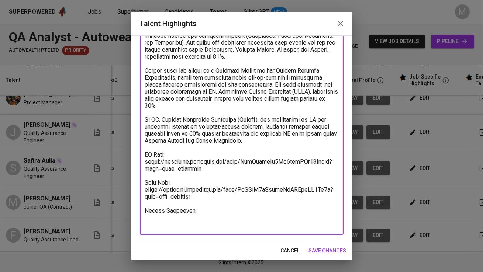
click at [210, 221] on textarea at bounding box center [241, 98] width 193 height 259
type textarea "Safira is a QA Engineer with over five years of experience in both manual and a…"
click at [324, 250] on span "save changes" at bounding box center [328, 250] width 38 height 9
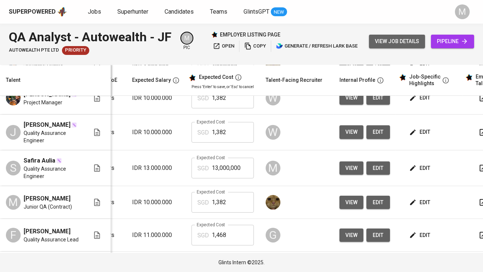
click at [383, 39] on span "view job details" at bounding box center [397, 41] width 44 height 9
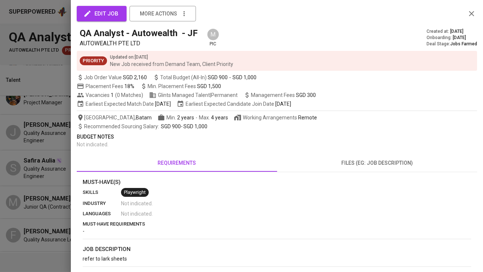
click at [470, 15] on icon "button" at bounding box center [471, 13] width 5 height 5
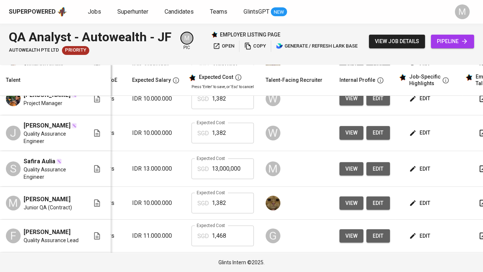
scroll to position [128, 103]
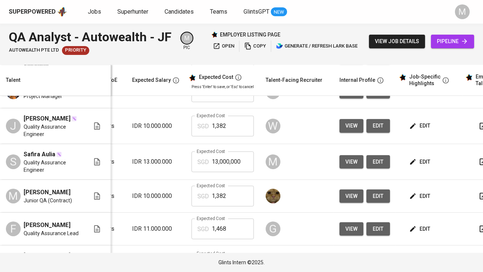
click at [222, 172] on input "13,000,000" at bounding box center [233, 162] width 42 height 21
type input "1,721"
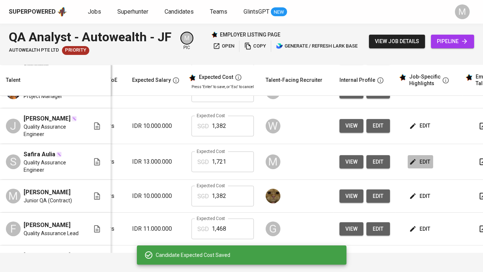
click at [415, 167] on span "edit" at bounding box center [420, 161] width 20 height 9
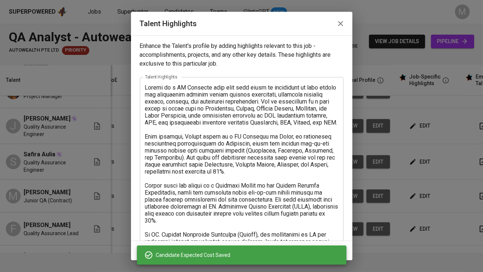
scroll to position [122, 0]
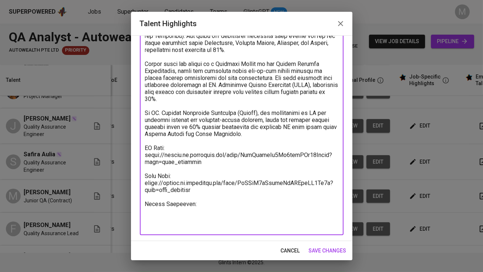
click at [212, 210] on textarea at bounding box center [241, 95] width 193 height 266
paste textarea "1202.07"
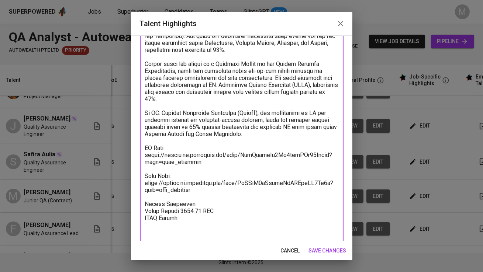
paste textarea "50.05"
paste textarea "68.56"
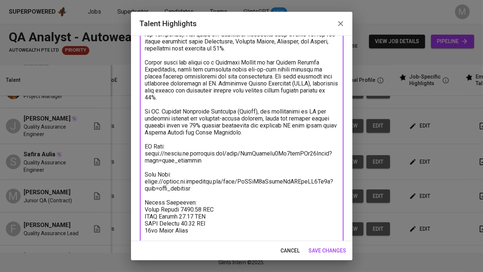
paste textarea "100.17"
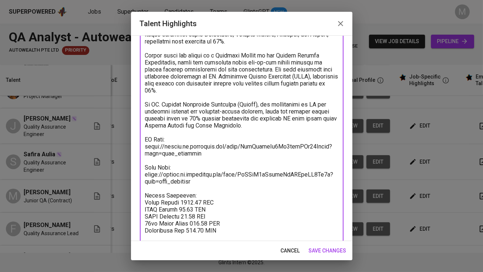
click at [208, 197] on textarea at bounding box center [241, 104] width 193 height 301
click at [207, 197] on textarea at bounding box center [241, 104] width 193 height 301
click at [202, 199] on textarea at bounding box center [241, 104] width 193 height 301
click at [182, 216] on textarea at bounding box center [241, 108] width 193 height 308
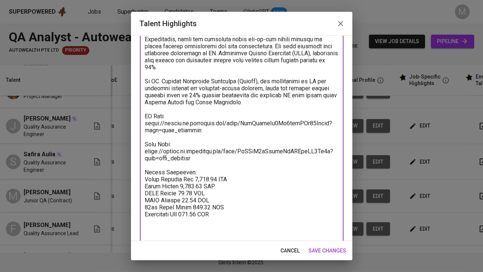
scroll to position [164, 0]
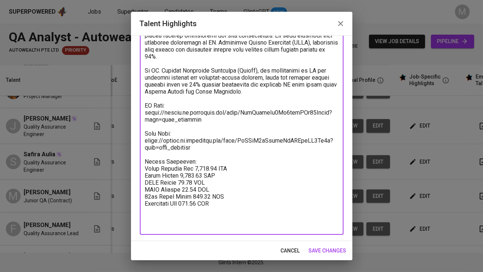
type textarea "Safira is a QA Engineer with over five years of experience in both manual and a…"
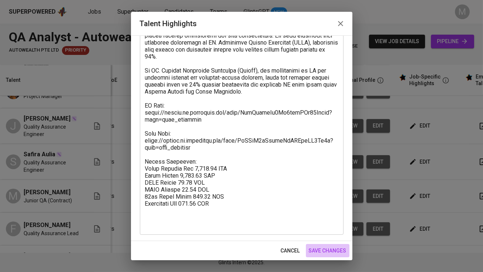
click at [322, 253] on span "save changes" at bounding box center [328, 250] width 38 height 9
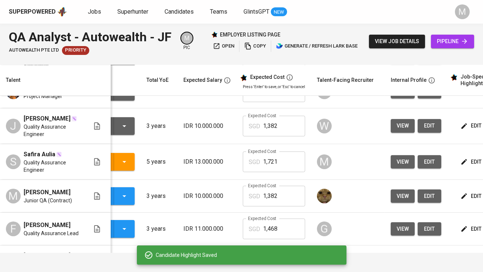
scroll to position [0, 0]
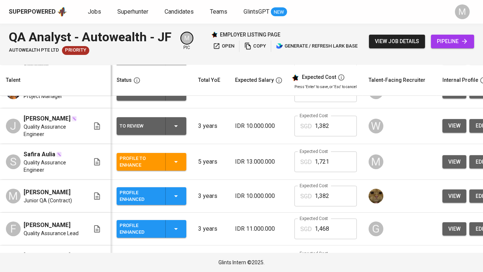
click at [157, 170] on div "Profile to Enhance" at bounding box center [139, 162] width 40 height 16
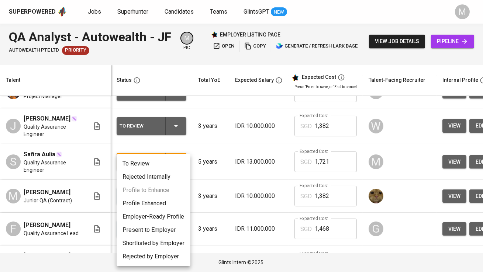
click at [153, 203] on li "Profile Enhanced" at bounding box center [154, 203] width 74 height 13
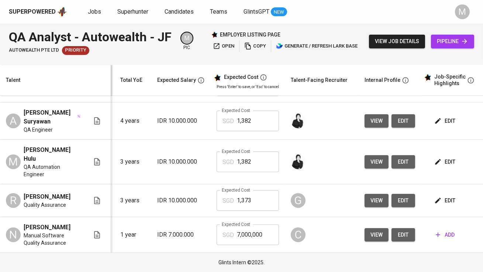
scroll to position [0, 109]
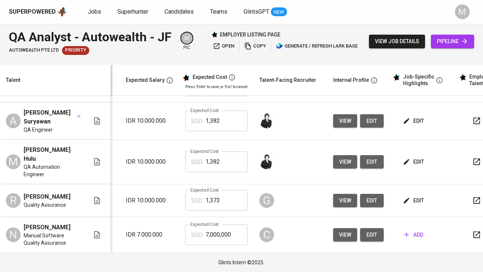
click at [416, 126] on span "edit" at bounding box center [414, 121] width 20 height 9
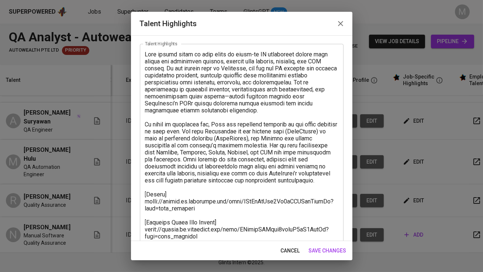
scroll to position [0, 0]
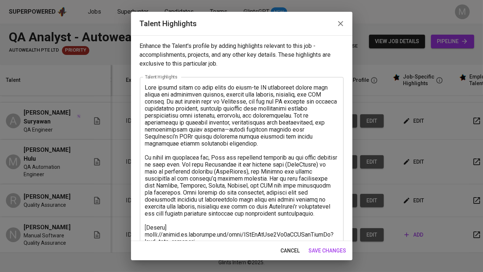
click at [342, 24] on icon "button" at bounding box center [340, 23] width 9 height 9
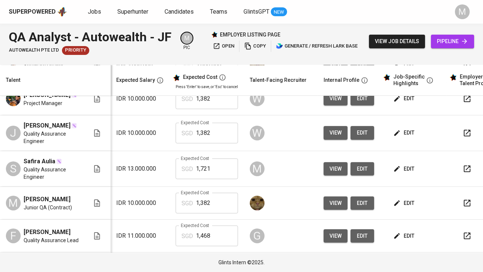
click at [404, 174] on span "edit" at bounding box center [405, 168] width 20 height 9
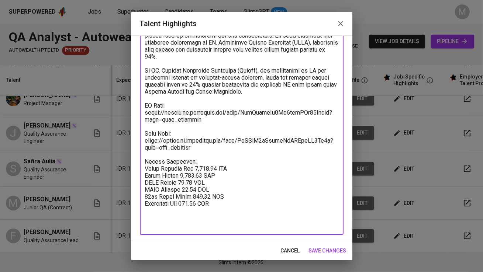
click at [203, 154] on textarea at bounding box center [241, 74] width 193 height 308
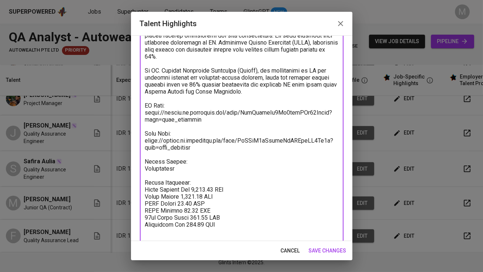
type textarea "Safira is a QA Engineer with over five years of experience in both manual and a…"
